Goal: Task Accomplishment & Management: Manage account settings

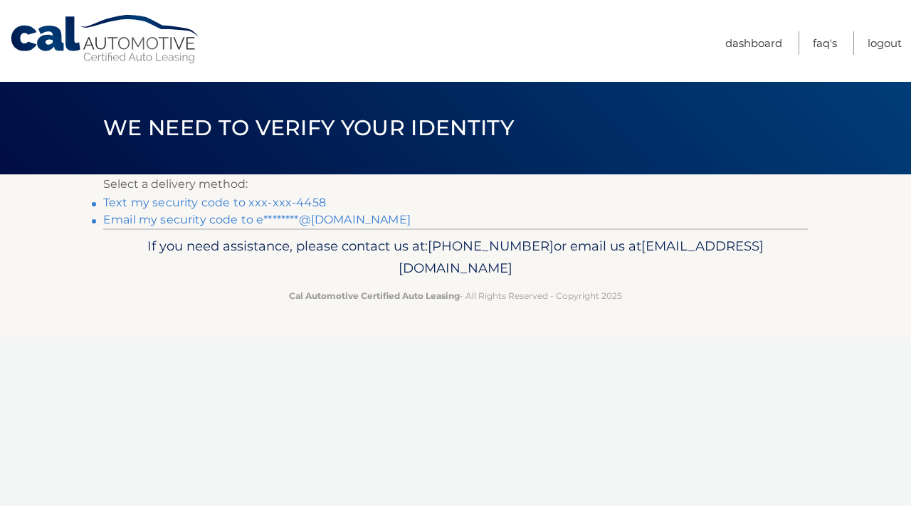
click at [139, 205] on link "Text my security code to xxx-xxx-4458" at bounding box center [214, 203] width 223 height 14
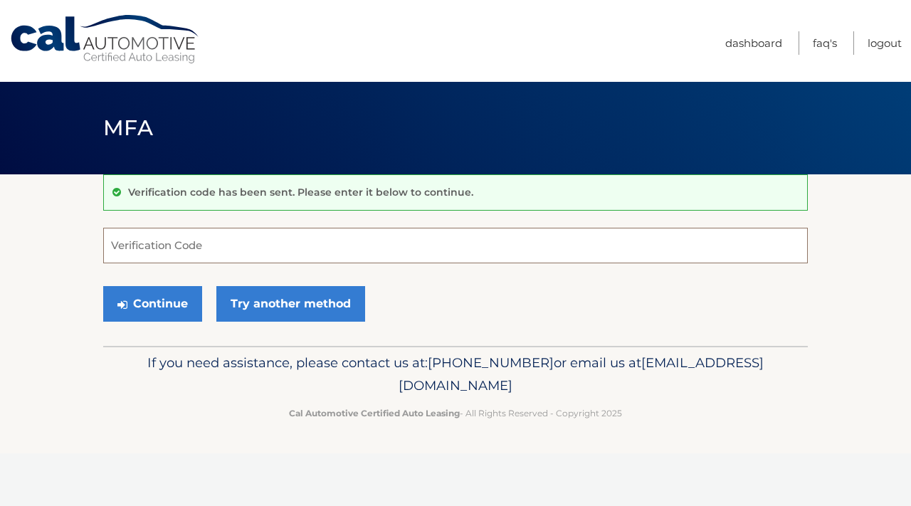
click at [235, 244] on input "Verification Code" at bounding box center [455, 246] width 704 height 36
paste input "849167"
type input "849167"
click at [103, 286] on button "Continue" at bounding box center [152, 304] width 99 height 36
